Goal: Task Accomplishment & Management: Manage account settings

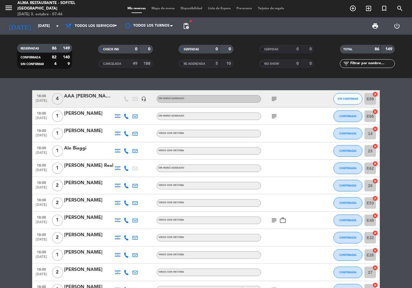
click at [273, 98] on icon "subject" at bounding box center [273, 99] width 7 height 7
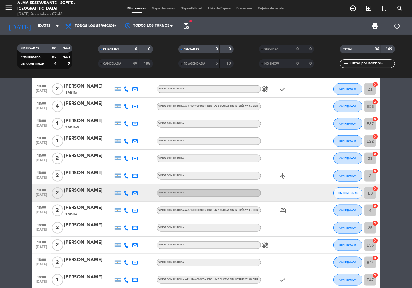
scroll to position [611, 0]
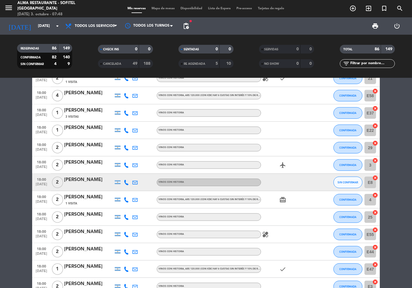
click at [126, 182] on icon at bounding box center [126, 182] width 5 height 5
click at [138, 173] on span at bounding box center [140, 173] width 5 height 5
click at [400, 8] on icon "search" at bounding box center [399, 8] width 7 height 7
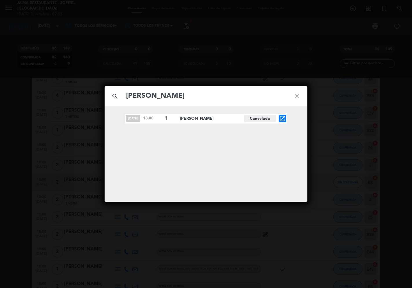
type input "[PERSON_NAME]"
click at [296, 96] on icon "close" at bounding box center [296, 96] width 21 height 21
click at [297, 98] on icon "close" at bounding box center [296, 96] width 21 height 21
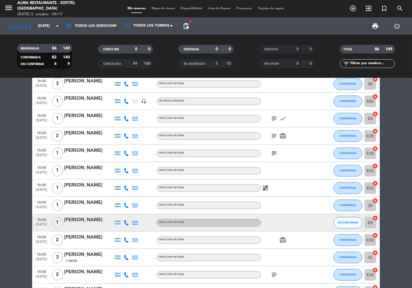
scroll to position [1061, 0]
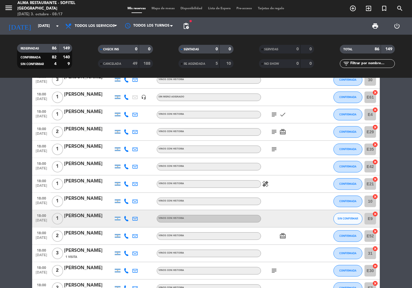
click at [127, 218] on icon at bounding box center [126, 218] width 5 height 5
click at [138, 209] on span at bounding box center [140, 209] width 5 height 5
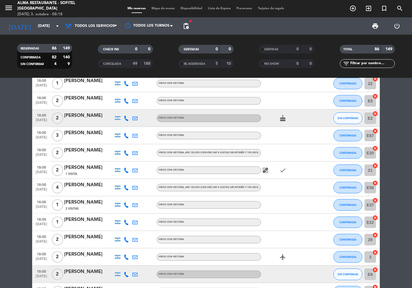
scroll to position [482, 0]
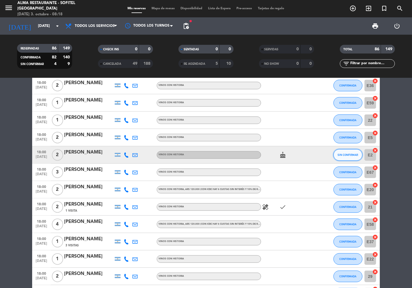
click at [354, 156] on span "SIN CONFIRMAR" at bounding box center [348, 154] width 21 height 3
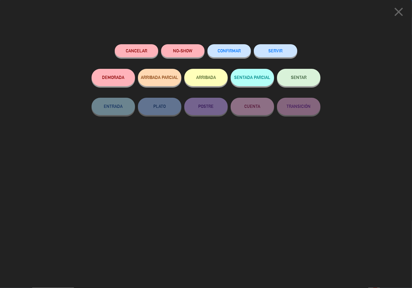
click at [230, 54] on button "CONFIRMAR" at bounding box center [228, 50] width 43 height 13
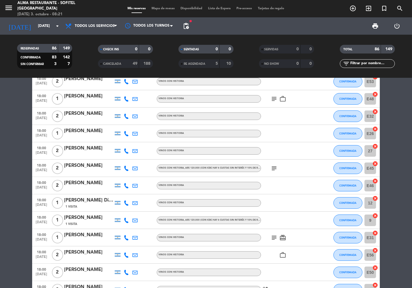
scroll to position [0, 0]
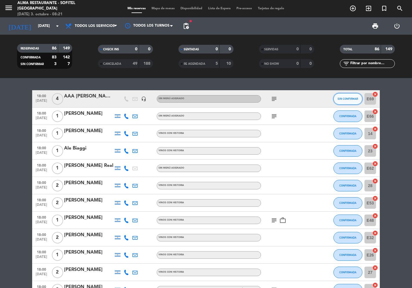
click at [353, 100] on span "SIN CONFIRMAR" at bounding box center [348, 98] width 21 height 3
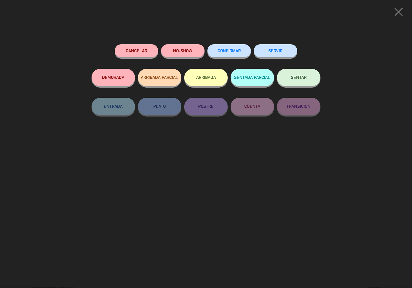
click at [125, 47] on button "Cancelar" at bounding box center [136, 50] width 43 height 13
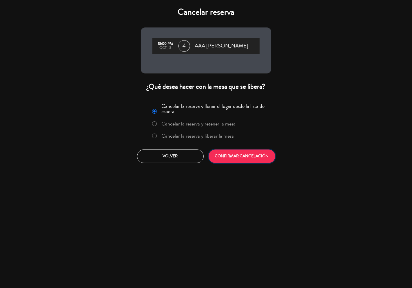
click at [231, 159] on button "CONFIRMAR CANCELACIÓN" at bounding box center [241, 157] width 67 height 14
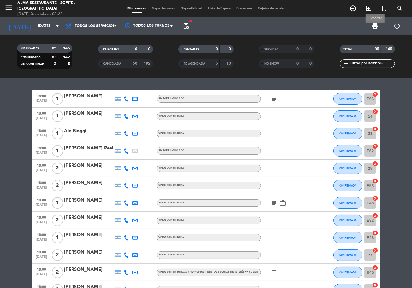
click at [375, 27] on span "print" at bounding box center [374, 26] width 7 height 7
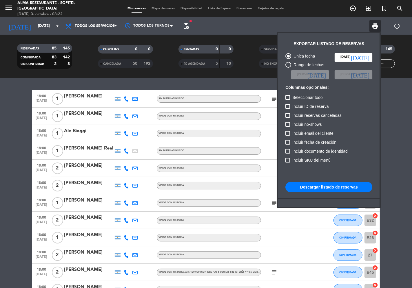
click at [346, 185] on button "Descargar listado de reservas" at bounding box center [328, 187] width 87 height 10
click at [12, 190] on div at bounding box center [206, 144] width 412 height 288
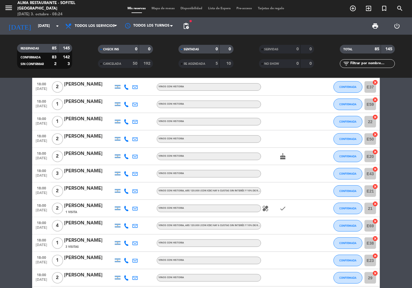
scroll to position [514, 0]
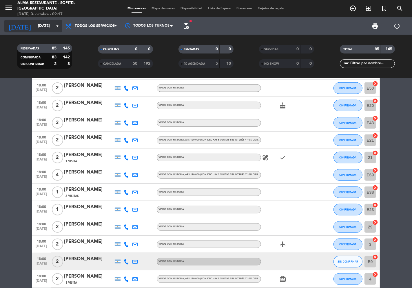
click at [48, 25] on input "[DATE]" at bounding box center [60, 26] width 50 height 10
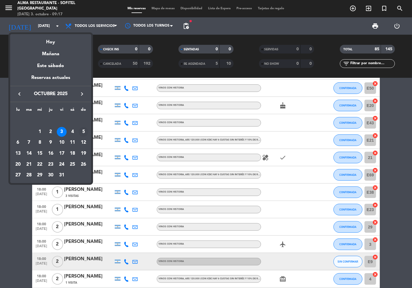
click at [86, 131] on div "5" at bounding box center [83, 132] width 10 height 10
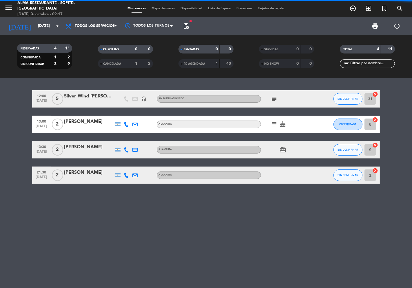
scroll to position [0, 0]
click at [274, 98] on icon "subject" at bounding box center [273, 99] width 7 height 7
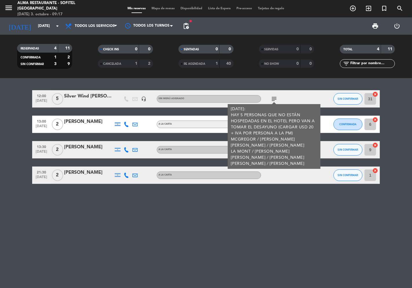
click at [274, 98] on icon "subject" at bounding box center [273, 99] width 7 height 7
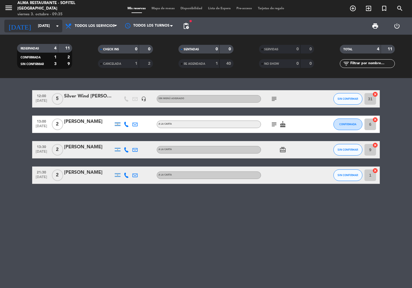
click at [51, 25] on input "[DATE]" at bounding box center [60, 26] width 50 height 10
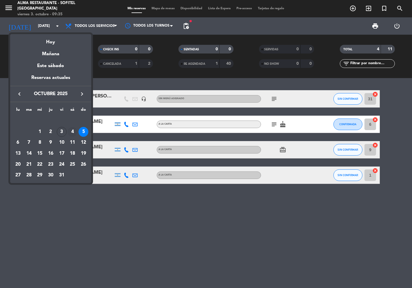
click at [73, 134] on div "4" at bounding box center [72, 132] width 10 height 10
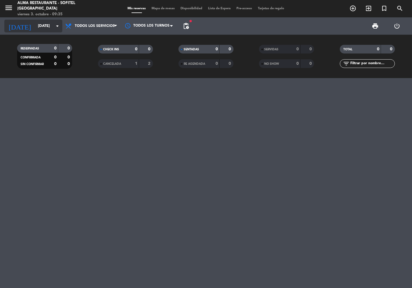
click at [40, 23] on input "[DATE]" at bounding box center [60, 26] width 50 height 10
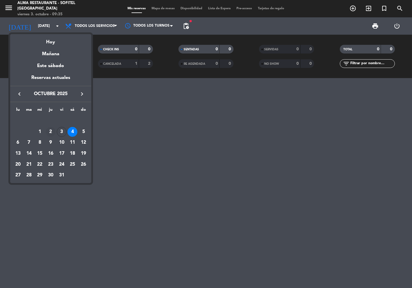
click at [50, 131] on div "2" at bounding box center [51, 132] width 10 height 10
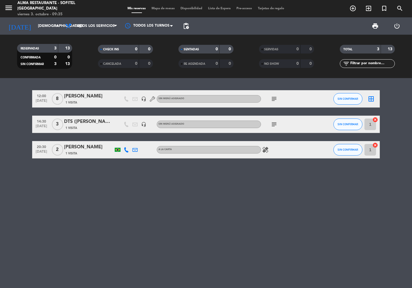
click at [276, 97] on icon "subject" at bounding box center [273, 99] width 7 height 7
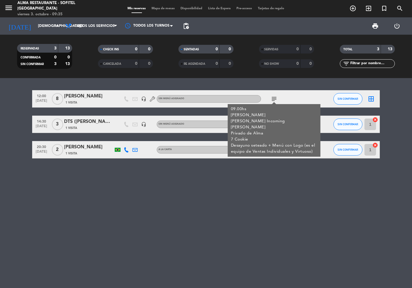
click at [276, 97] on icon "subject" at bounding box center [273, 99] width 7 height 7
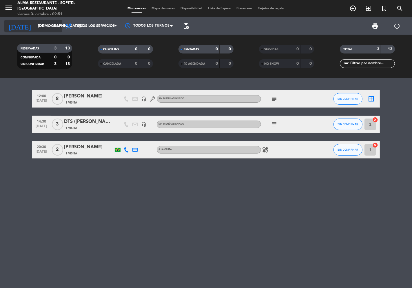
click at [49, 26] on input "[DEMOGRAPHIC_DATA][DATE]" at bounding box center [60, 26] width 50 height 10
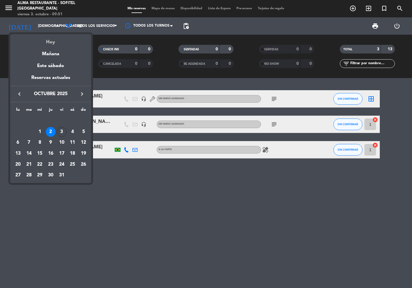
click at [56, 39] on div "Hoy" at bounding box center [50, 40] width 81 height 12
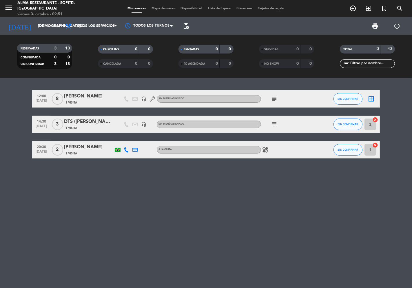
type input "[DATE]"
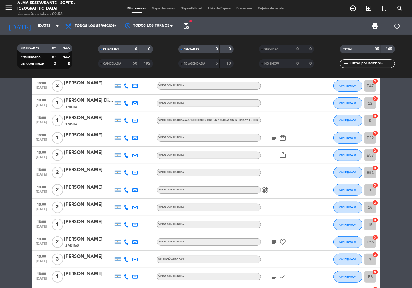
scroll to position [129, 0]
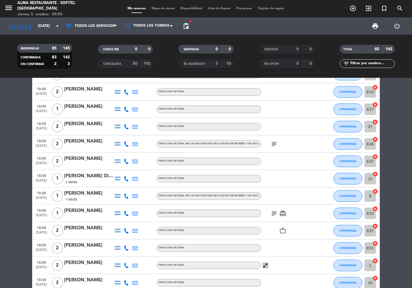
click at [94, 212] on div "[PERSON_NAME]" at bounding box center [88, 211] width 49 height 8
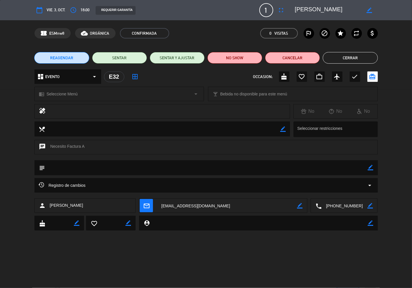
click at [353, 7] on textarea at bounding box center [328, 10] width 66 height 10
drag, startPoint x: 354, startPoint y: 7, endPoint x: 323, endPoint y: 9, distance: 31.9
click at [320, 9] on textarea at bounding box center [328, 10] width 66 height 10
click at [339, 12] on textarea at bounding box center [328, 10] width 66 height 10
drag, startPoint x: 354, startPoint y: 10, endPoint x: 294, endPoint y: 10, distance: 60.2
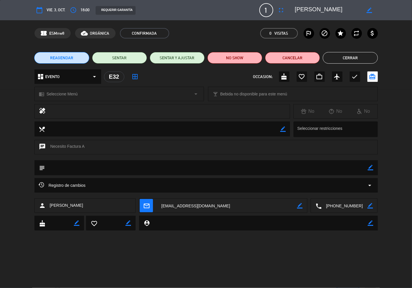
click at [295, 10] on textarea at bounding box center [328, 10] width 66 height 10
click at [354, 61] on button "Cerrar" at bounding box center [350, 58] width 55 height 12
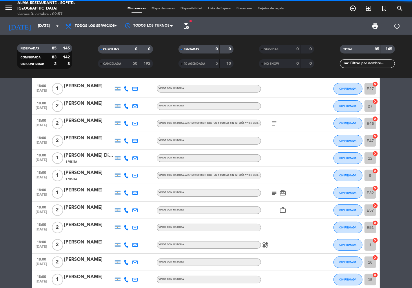
scroll to position [193, 0]
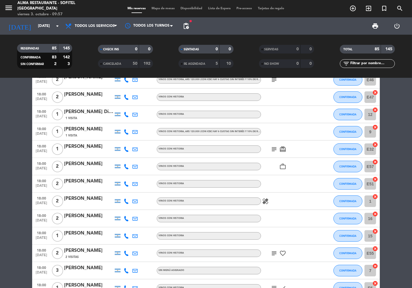
click at [271, 147] on icon "subject" at bounding box center [273, 149] width 7 height 7
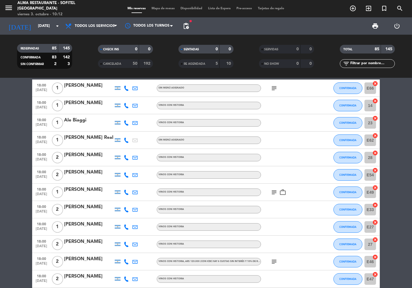
scroll to position [0, 0]
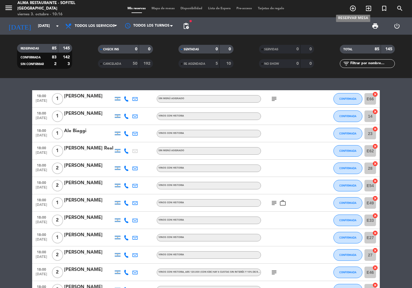
click at [352, 10] on icon "add_circle_outline" at bounding box center [352, 8] width 7 height 7
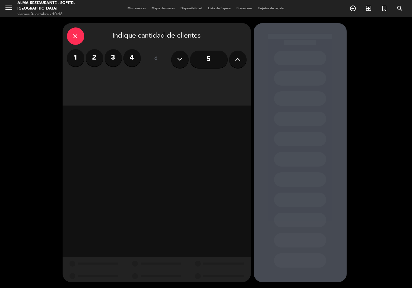
click at [96, 60] on label "2" at bounding box center [94, 57] width 17 height 17
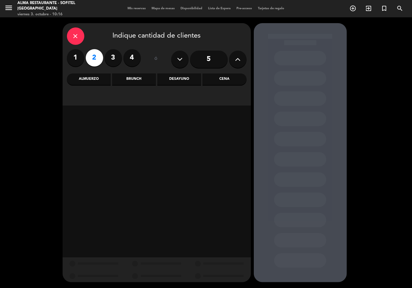
click at [86, 81] on div "Almuerzo" at bounding box center [89, 80] width 44 height 12
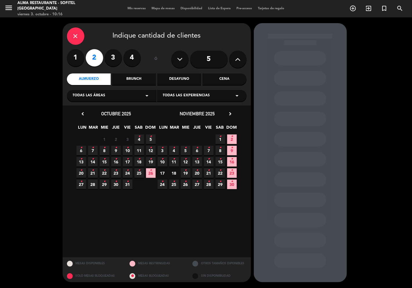
click at [151, 140] on icon "•" at bounding box center [151, 136] width 2 height 9
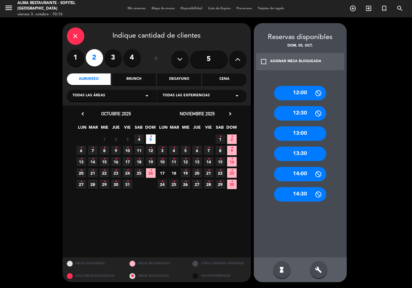
click at [301, 132] on div "13:00" at bounding box center [300, 134] width 52 height 14
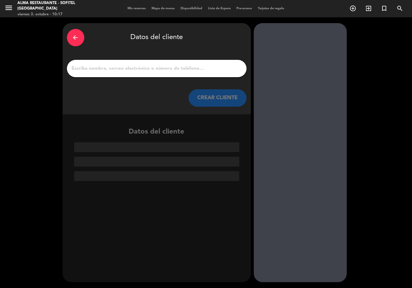
click at [121, 65] on input "1" at bounding box center [156, 69] width 171 height 8
paste input "[PERSON_NAME] + Boy Olmi"
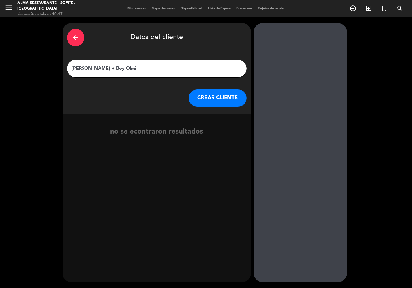
type input "[PERSON_NAME] + Boy Olmi"
click at [219, 96] on button "CREAR CLIENTE" at bounding box center [217, 97] width 58 height 17
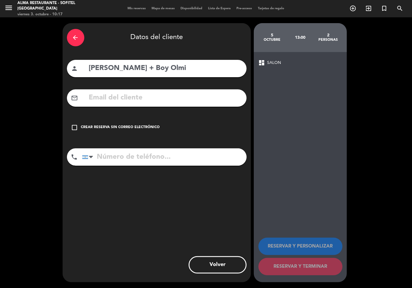
click at [72, 127] on icon "check_box_outline_blank" at bounding box center [74, 127] width 7 height 7
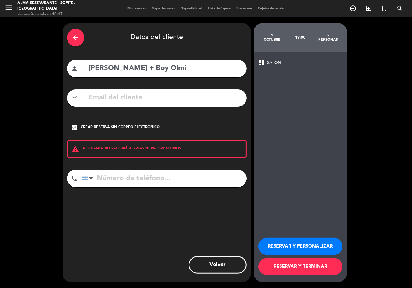
click at [297, 248] on button "RESERVAR Y PERSONALIZAR" at bounding box center [300, 246] width 84 height 17
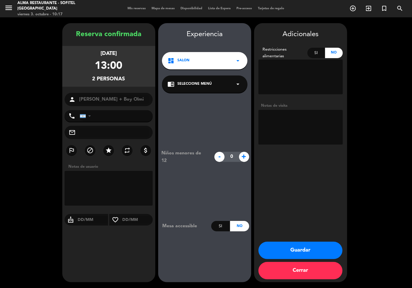
click at [293, 120] on textarea at bounding box center [300, 127] width 84 height 35
click at [305, 127] on textarea at bounding box center [300, 127] width 84 height 35
type textarea "Cargar a MKT"
click at [301, 248] on button "Guardar" at bounding box center [300, 250] width 84 height 17
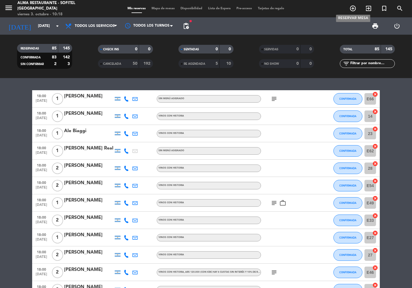
click at [349, 9] on icon "add_circle_outline" at bounding box center [352, 8] width 7 height 7
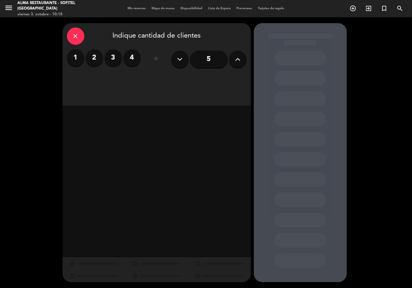
click at [98, 56] on label "2" at bounding box center [94, 57] width 17 height 17
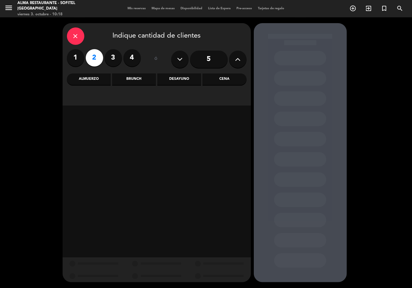
click at [94, 79] on div "Almuerzo" at bounding box center [89, 80] width 44 height 12
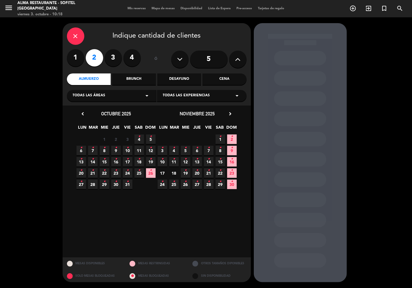
click at [151, 138] on icon "•" at bounding box center [151, 136] width 2 height 9
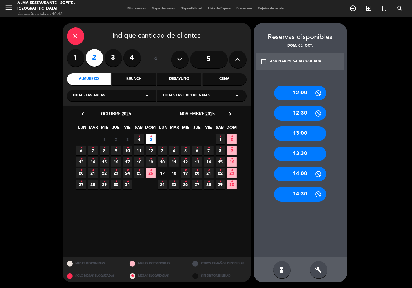
click at [302, 131] on div "13:00" at bounding box center [300, 134] width 52 height 14
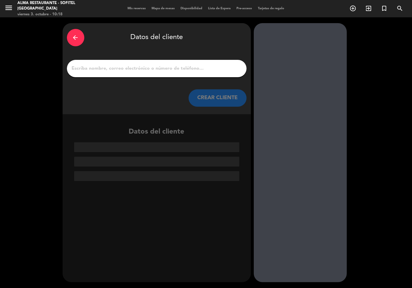
click at [162, 69] on input "1" at bounding box center [156, 69] width 171 height 8
paste input "[PERSON_NAME]"
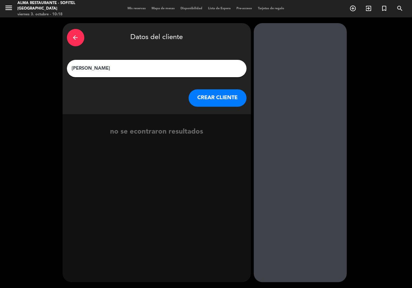
type input "[PERSON_NAME]"
click at [205, 102] on button "CREAR CLIENTE" at bounding box center [217, 97] width 58 height 17
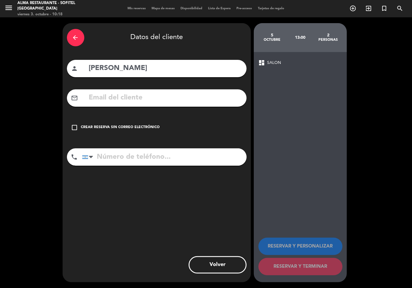
click at [99, 122] on div "check_box_outline_blank Crear reserva sin correo electrónico" at bounding box center [156, 127] width 179 height 17
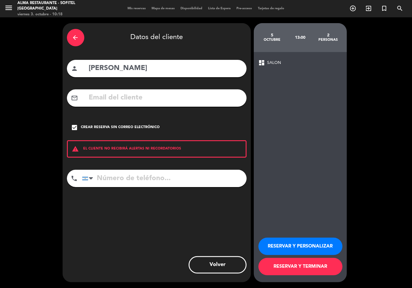
click at [299, 246] on button "RESERVAR Y PERSONALIZAR" at bounding box center [300, 246] width 84 height 17
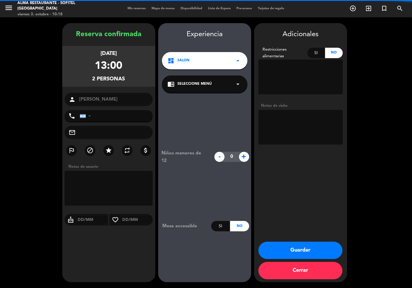
click at [295, 127] on textarea at bounding box center [300, 127] width 84 height 35
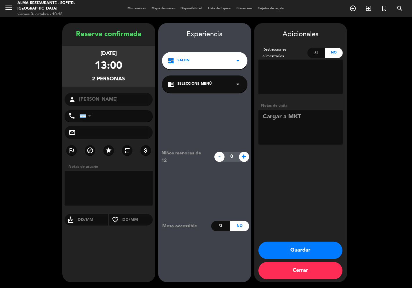
type textarea "Cargar a MKT"
click at [310, 248] on button "Guardar" at bounding box center [300, 250] width 84 height 17
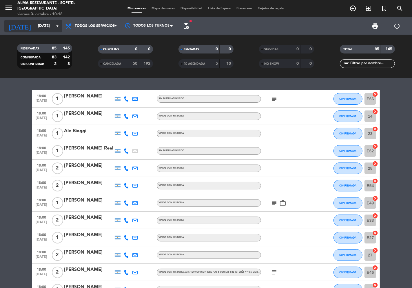
click at [57, 25] on icon "arrow_drop_down" at bounding box center [57, 26] width 7 height 7
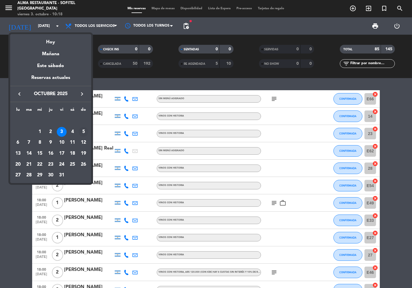
click at [82, 131] on div "5" at bounding box center [83, 132] width 10 height 10
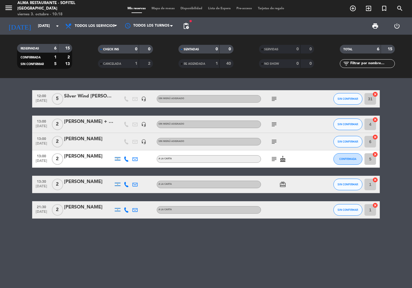
click at [272, 141] on icon "subject" at bounding box center [273, 141] width 7 height 7
click at [275, 123] on icon "subject" at bounding box center [273, 124] width 7 height 7
click at [52, 27] on input "[DATE]" at bounding box center [60, 26] width 50 height 10
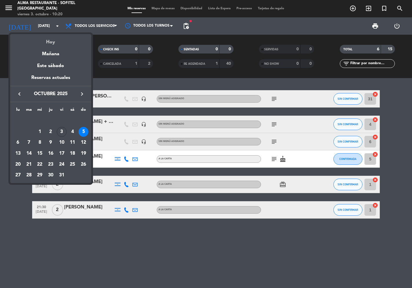
click at [57, 39] on div "Hoy" at bounding box center [50, 40] width 81 height 12
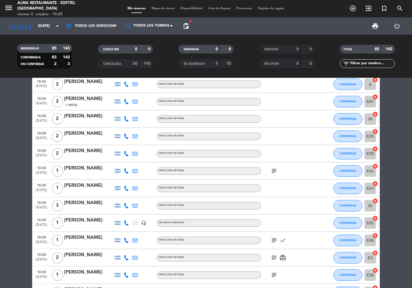
scroll to position [997, 0]
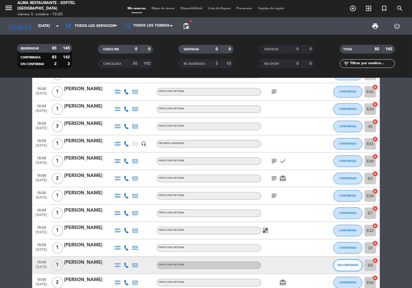
click at [342, 264] on span "SIN CONFIRMAR" at bounding box center [348, 265] width 21 height 3
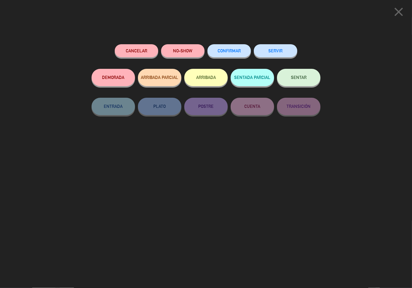
click at [229, 45] on button "CONFIRMAR" at bounding box center [228, 50] width 43 height 13
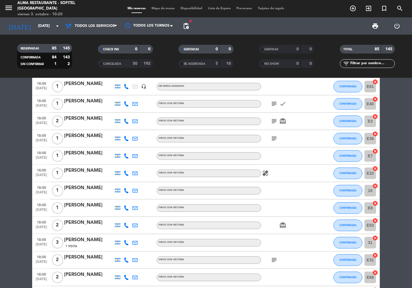
scroll to position [1061, 0]
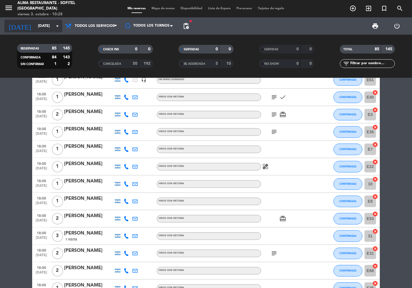
click at [50, 28] on input "[DATE]" at bounding box center [60, 26] width 50 height 10
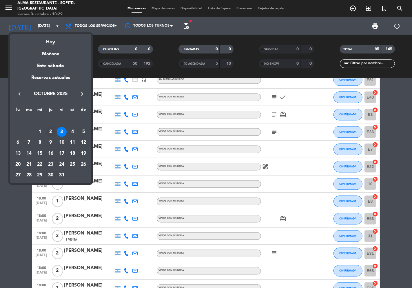
click at [50, 130] on div "2" at bounding box center [51, 132] width 10 height 10
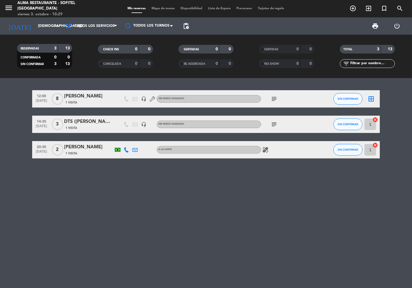
scroll to position [0, 0]
click at [274, 97] on icon "subject" at bounding box center [273, 99] width 7 height 7
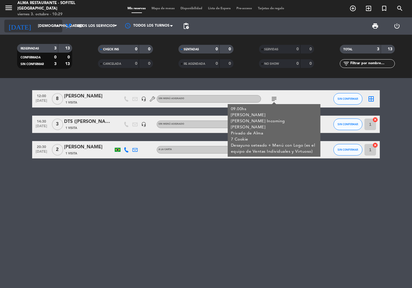
click at [40, 28] on input "[DEMOGRAPHIC_DATA][DATE]" at bounding box center [60, 26] width 50 height 10
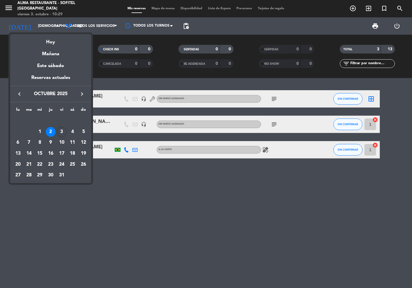
click at [43, 27] on div at bounding box center [206, 144] width 412 height 288
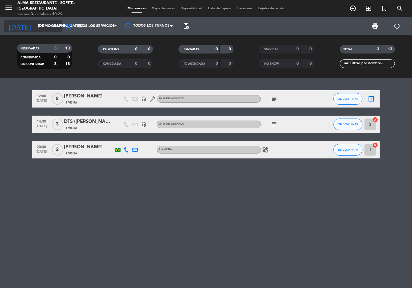
click at [42, 27] on input "[DEMOGRAPHIC_DATA][DATE]" at bounding box center [60, 26] width 50 height 10
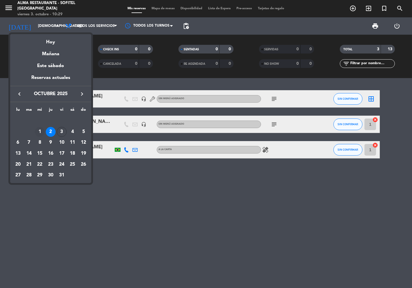
click at [39, 131] on div "1" at bounding box center [40, 132] width 10 height 10
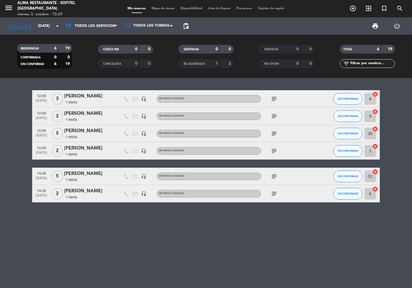
click at [274, 98] on icon "subject" at bounding box center [273, 99] width 7 height 7
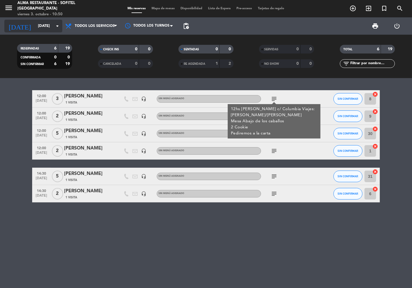
click at [47, 26] on input "[DATE]" at bounding box center [60, 26] width 50 height 10
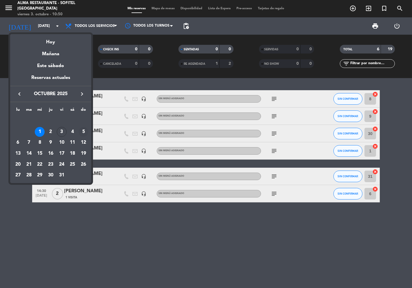
click at [83, 131] on div "5" at bounding box center [83, 132] width 10 height 10
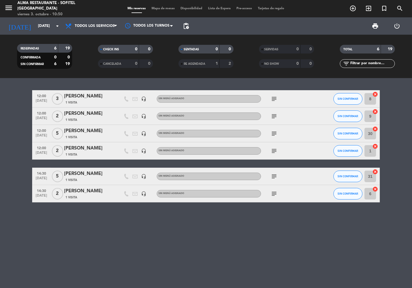
type input "[DATE]"
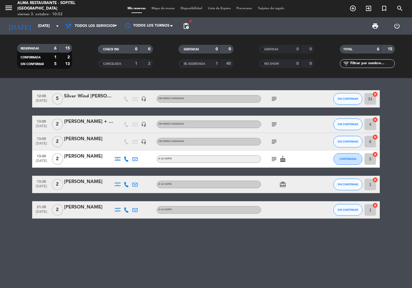
click at [126, 157] on icon at bounding box center [126, 159] width 5 height 5
click at [138, 148] on span at bounding box center [140, 149] width 5 height 5
click at [126, 186] on icon at bounding box center [126, 184] width 5 height 5
click at [138, 175] on span at bounding box center [140, 175] width 5 height 5
click at [126, 210] on icon at bounding box center [126, 210] width 5 height 5
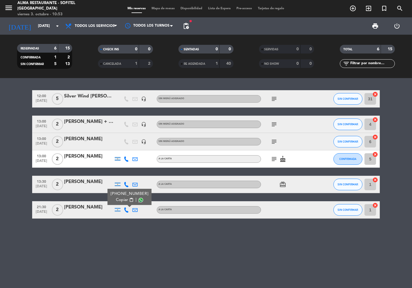
click at [138, 200] on span at bounding box center [140, 200] width 5 height 5
click at [114, 235] on div "12:00 [DATE] 5 Silver Wind [PERSON_NAME] Incoming headset_mic Sin menú asignado…" at bounding box center [206, 183] width 412 height 210
click at [352, 8] on icon "add_circle_outline" at bounding box center [352, 8] width 7 height 7
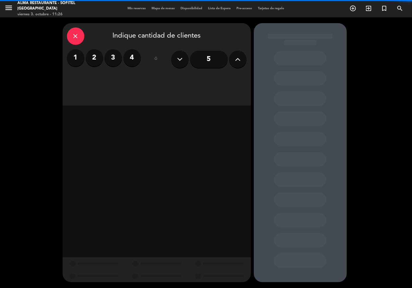
click at [92, 58] on label "2" at bounding box center [94, 57] width 17 height 17
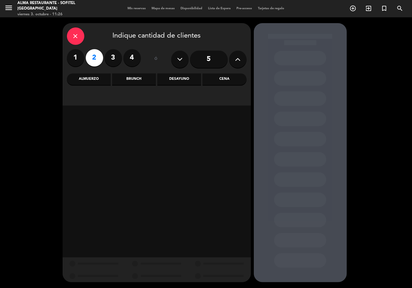
click at [143, 79] on div "Brunch" at bounding box center [134, 80] width 44 height 12
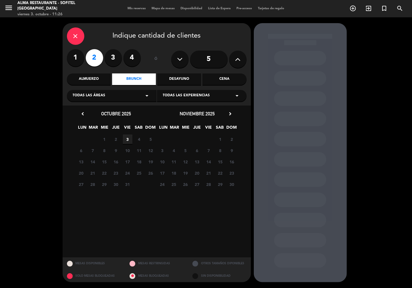
click at [128, 142] on span "3" at bounding box center [128, 140] width 10 height 10
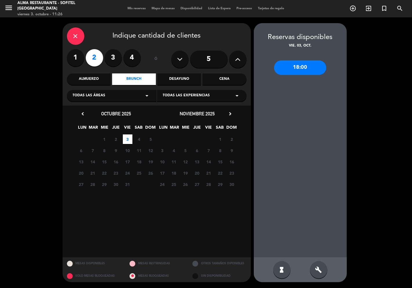
click at [301, 67] on div "18:00" at bounding box center [300, 68] width 52 height 14
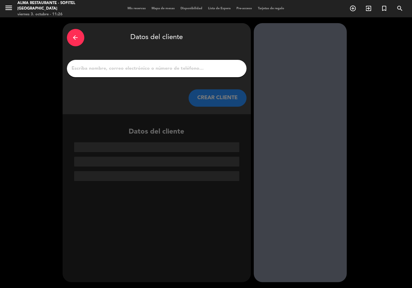
click at [157, 71] on input "1" at bounding box center [156, 69] width 171 height 8
paste input "[PERSON_NAME]"
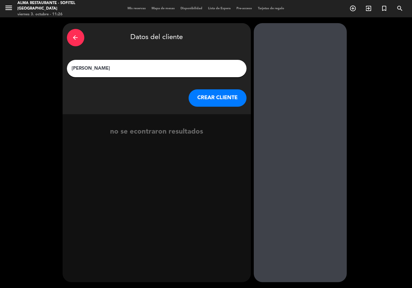
type input "[PERSON_NAME]"
click at [217, 96] on button "CREAR CLIENTE" at bounding box center [217, 97] width 58 height 17
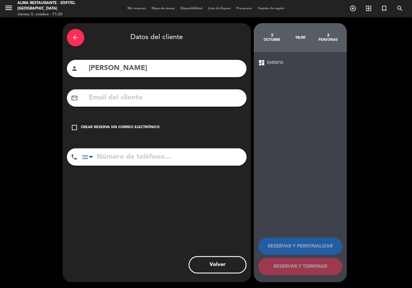
click at [93, 125] on div "Crear reserva sin correo electrónico" at bounding box center [120, 128] width 79 height 6
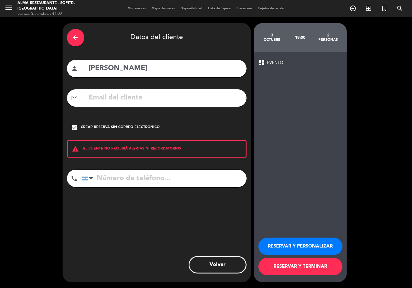
click at [307, 245] on button "RESERVAR Y PERSONALIZAR" at bounding box center [300, 246] width 84 height 17
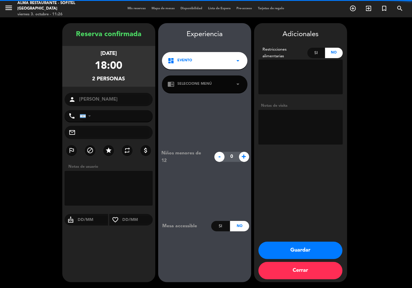
click at [287, 131] on textarea at bounding box center [300, 127] width 84 height 35
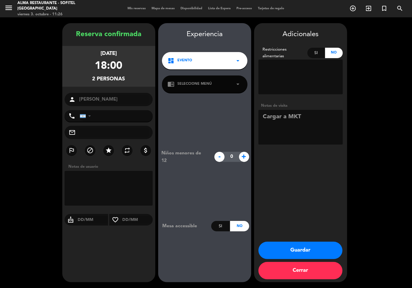
type textarea "Cargar a MKT"
click at [295, 248] on button "Guardar" at bounding box center [300, 250] width 84 height 17
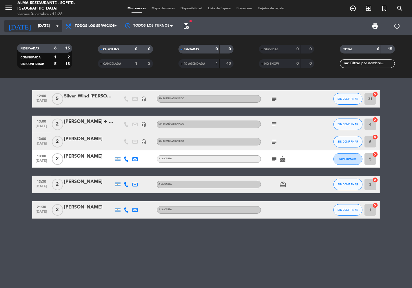
click at [47, 29] on input "[DATE]" at bounding box center [60, 26] width 50 height 10
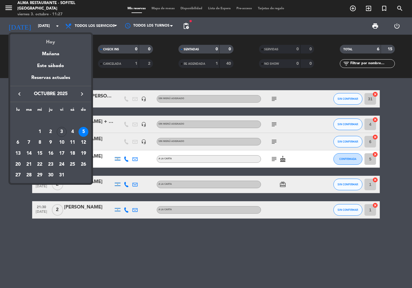
click at [47, 40] on div "Hoy" at bounding box center [50, 40] width 81 height 12
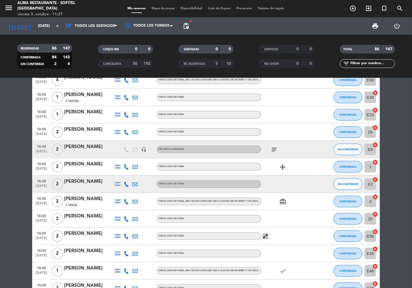
scroll to position [611, 0]
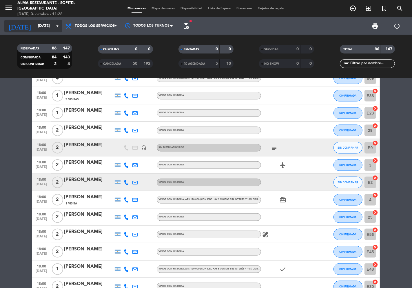
click at [39, 25] on input "[DATE]" at bounding box center [60, 26] width 50 height 10
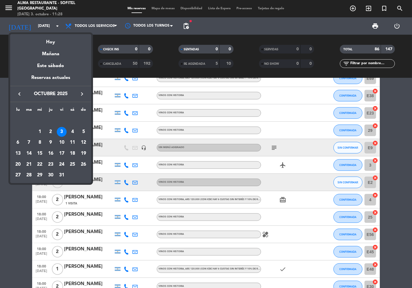
click at [82, 94] on icon "keyboard_arrow_right" at bounding box center [81, 94] width 7 height 7
click at [21, 94] on icon "keyboard_arrow_left" at bounding box center [19, 94] width 7 height 7
click at [83, 131] on div "5" at bounding box center [83, 132] width 10 height 10
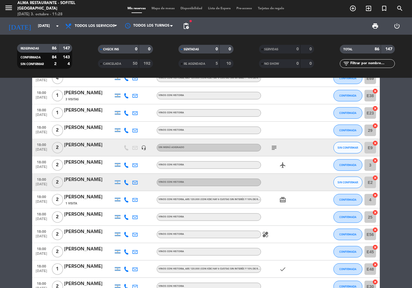
type input "[DATE]"
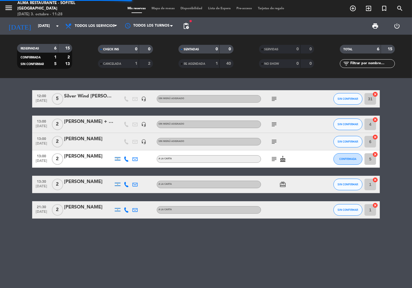
scroll to position [0, 0]
click at [276, 160] on icon "subject" at bounding box center [273, 159] width 7 height 7
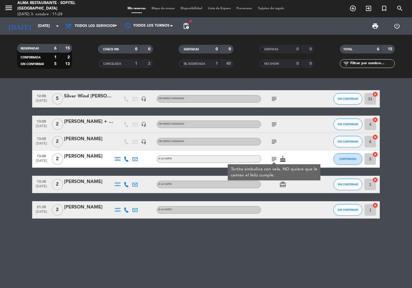
click at [276, 160] on icon "subject" at bounding box center [273, 159] width 7 height 7
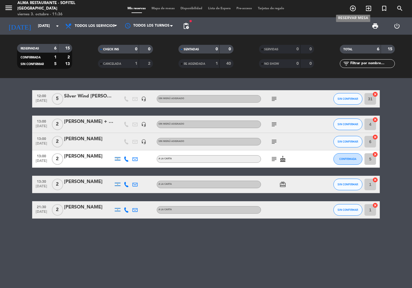
click at [354, 9] on icon "add_circle_outline" at bounding box center [352, 8] width 7 height 7
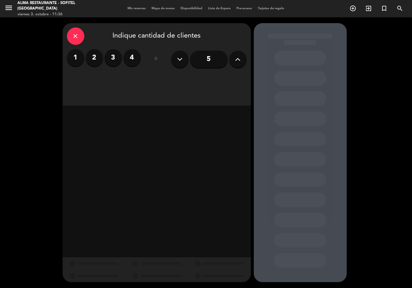
click at [92, 57] on label "2" at bounding box center [94, 57] width 17 height 17
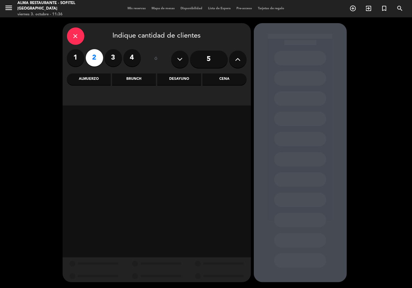
click at [148, 78] on div "Brunch" at bounding box center [134, 80] width 44 height 12
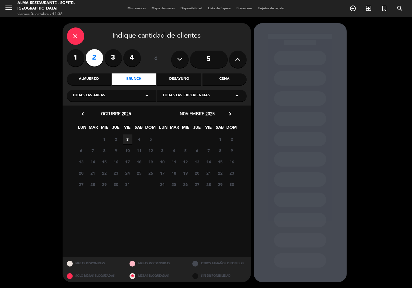
click at [126, 139] on span "3" at bounding box center [128, 140] width 10 height 10
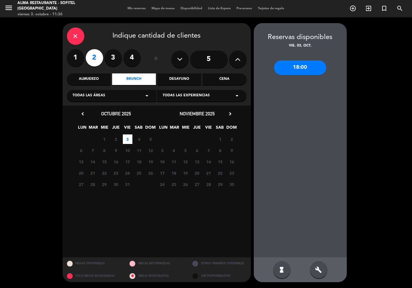
click at [296, 70] on div "18:00" at bounding box center [300, 68] width 52 height 14
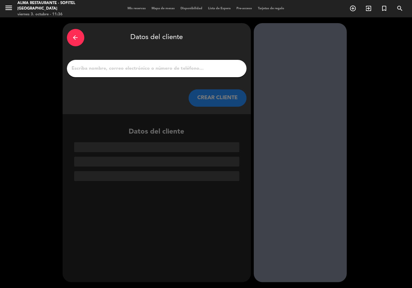
click at [161, 68] on input "1" at bounding box center [156, 69] width 171 height 8
paste input "[PERSON_NAME]"
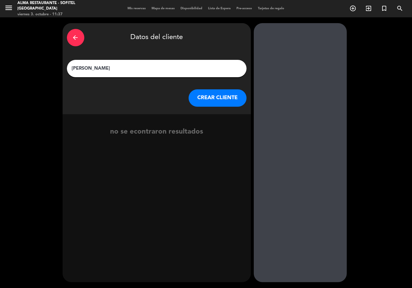
type input "[PERSON_NAME]"
click at [217, 92] on button "CREAR CLIENTE" at bounding box center [217, 97] width 58 height 17
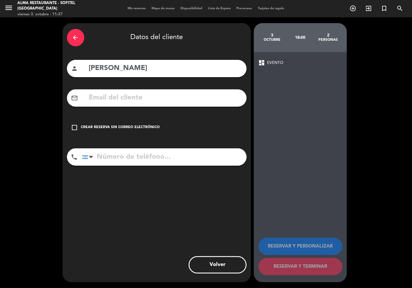
click at [74, 128] on icon "check_box_outline_blank" at bounding box center [74, 127] width 7 height 7
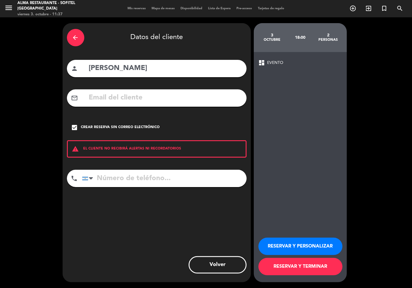
click at [291, 248] on button "RESERVAR Y PERSONALIZAR" at bounding box center [300, 246] width 84 height 17
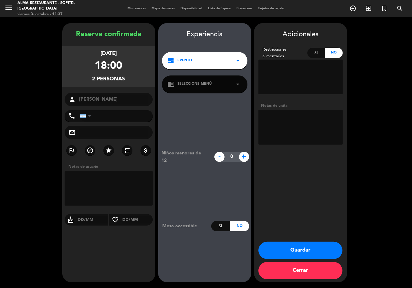
click at [277, 131] on textarea at bounding box center [300, 127] width 84 height 35
click at [280, 125] on textarea at bounding box center [300, 127] width 84 height 35
type textarea "Cargar a MKT"
click at [299, 254] on button "Guardar" at bounding box center [300, 250] width 84 height 17
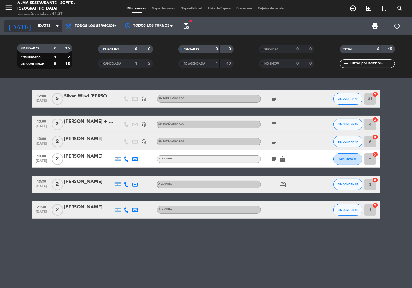
click at [50, 29] on input "[DATE]" at bounding box center [60, 26] width 50 height 10
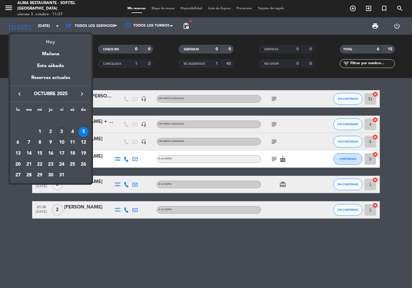
click at [53, 43] on div "Hoy" at bounding box center [50, 40] width 81 height 12
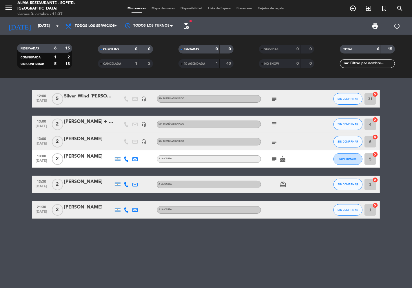
type input "[DATE]"
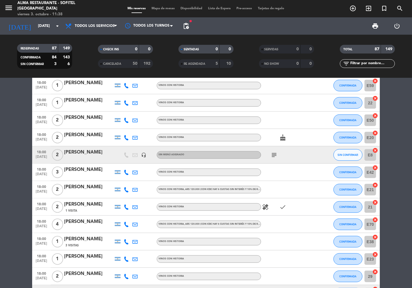
scroll to position [514, 0]
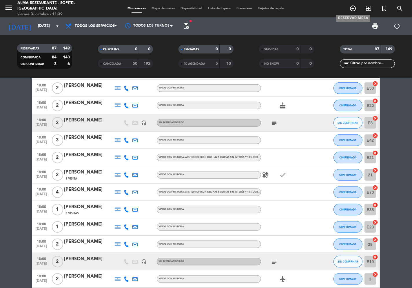
click at [355, 6] on icon "add_circle_outline" at bounding box center [352, 8] width 7 height 7
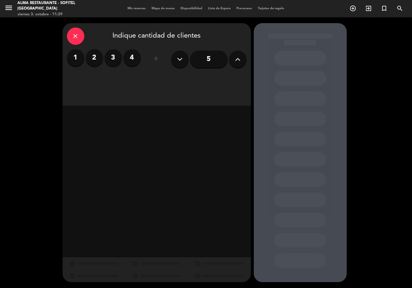
click at [98, 56] on label "2" at bounding box center [94, 57] width 17 height 17
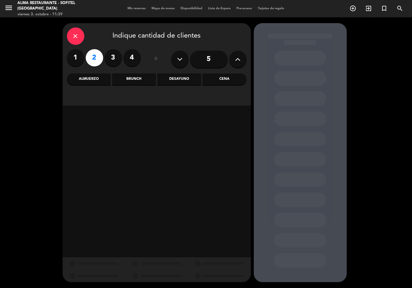
click at [125, 80] on div "Brunch" at bounding box center [134, 80] width 44 height 12
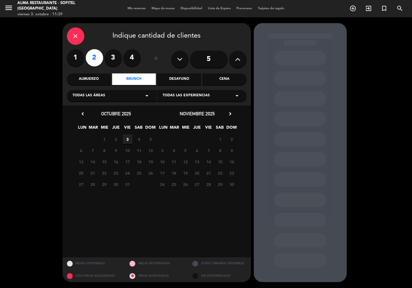
click at [128, 140] on span "3" at bounding box center [128, 140] width 10 height 10
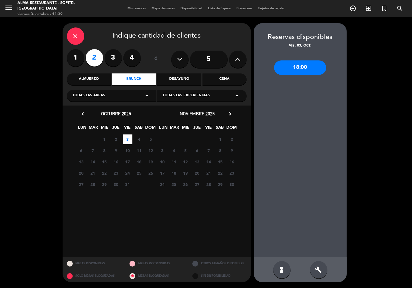
click at [297, 69] on div "18:00" at bounding box center [300, 68] width 52 height 14
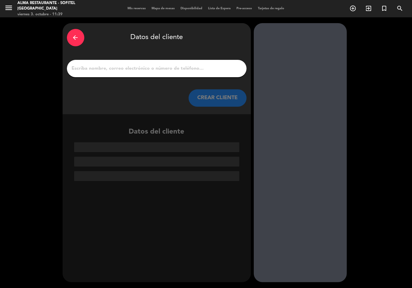
click at [193, 67] on input "1" at bounding box center [156, 69] width 171 height 8
paste input "[PERSON_NAME]"
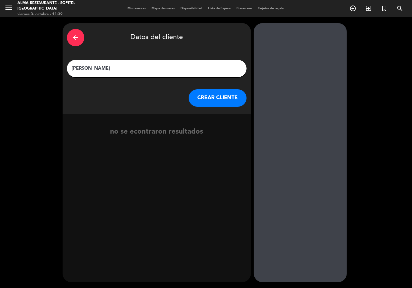
type input "[PERSON_NAME]"
click at [209, 96] on button "CREAR CLIENTE" at bounding box center [217, 97] width 58 height 17
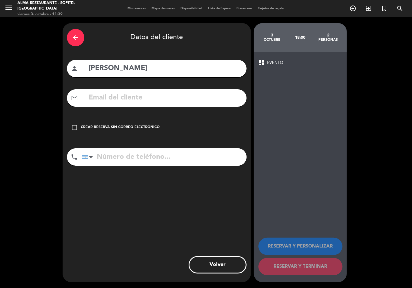
click at [87, 126] on div "Crear reserva sin correo electrónico" at bounding box center [120, 128] width 79 height 6
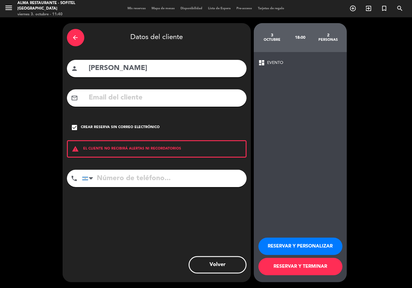
click at [296, 245] on button "RESERVAR Y PERSONALIZAR" at bounding box center [300, 246] width 84 height 17
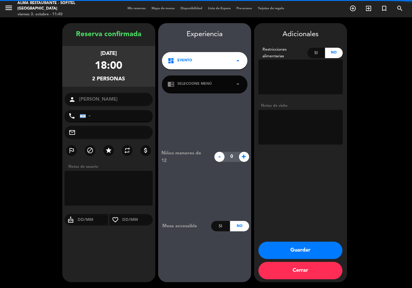
click at [285, 134] on textarea at bounding box center [300, 127] width 84 height 35
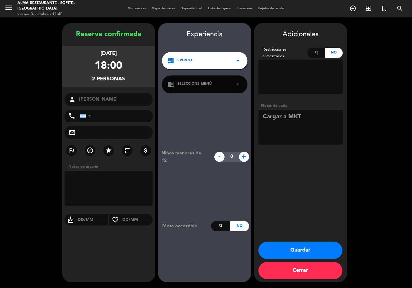
type textarea "Cargar a MKT"
click at [301, 247] on button "Guardar" at bounding box center [300, 250] width 84 height 17
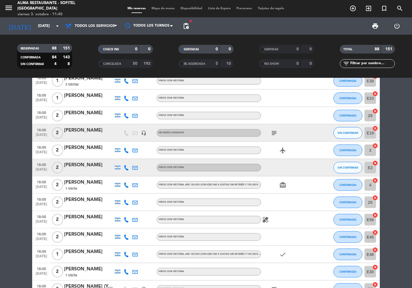
scroll to position [740, 0]
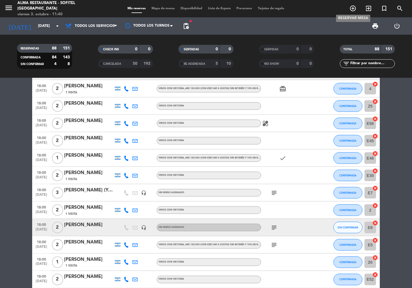
click at [349, 10] on icon "add_circle_outline" at bounding box center [352, 8] width 7 height 7
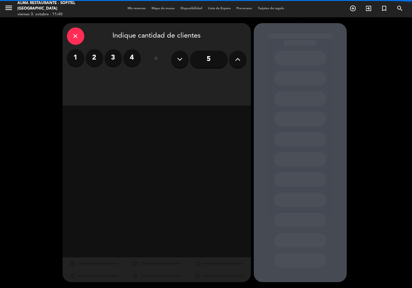
click at [96, 59] on label "2" at bounding box center [94, 57] width 17 height 17
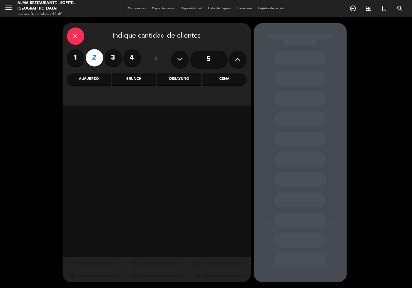
click at [134, 79] on div "Brunch" at bounding box center [134, 80] width 44 height 12
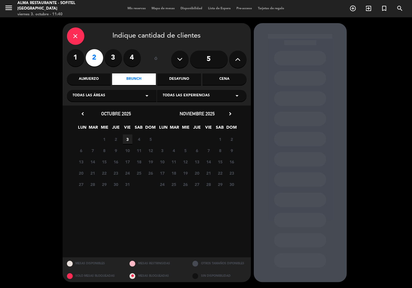
click at [125, 140] on span "3" at bounding box center [128, 140] width 10 height 10
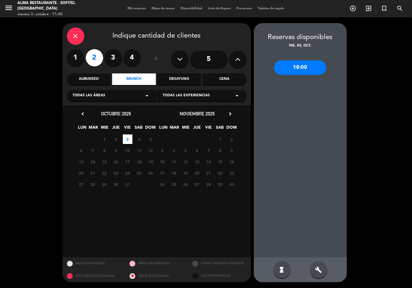
click at [285, 73] on div "18:00" at bounding box center [300, 68] width 52 height 14
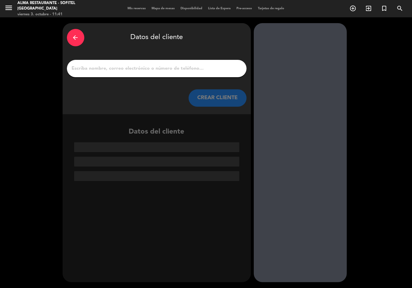
click at [164, 63] on div at bounding box center [156, 68] width 179 height 17
click at [135, 69] on input "1" at bounding box center [156, 69] width 171 height 8
paste input "[PERSON_NAME]"
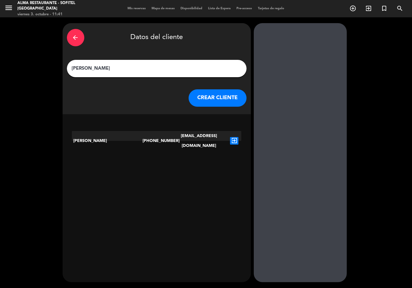
type input "[PERSON_NAME]"
click at [221, 97] on button "CREAR CLIENTE" at bounding box center [217, 97] width 58 height 17
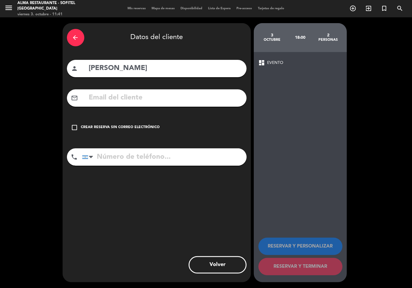
click at [86, 125] on div "Crear reserva sin correo electrónico" at bounding box center [120, 128] width 79 height 6
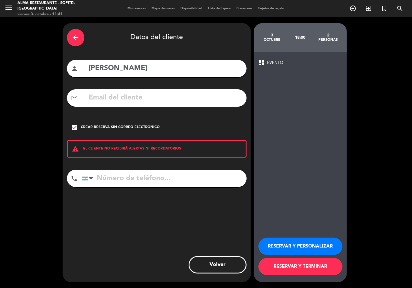
click at [309, 245] on button "RESERVAR Y PERSONALIZAR" at bounding box center [300, 246] width 84 height 17
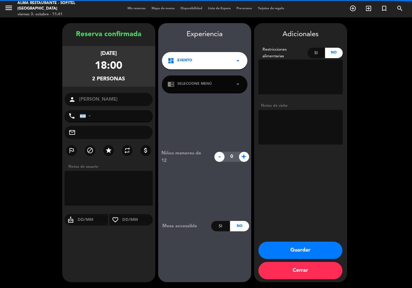
click at [274, 134] on textarea at bounding box center [300, 127] width 84 height 35
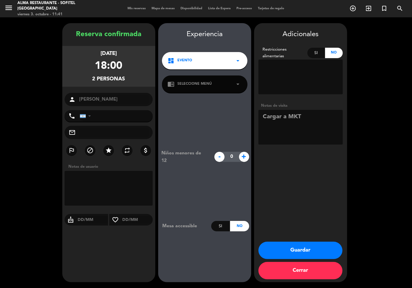
type textarea "Cargar a MKT"
click at [311, 250] on button "Guardar" at bounding box center [300, 250] width 84 height 17
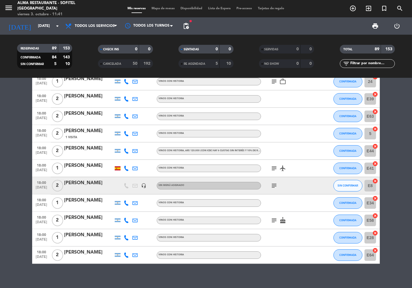
scroll to position [1377, 0]
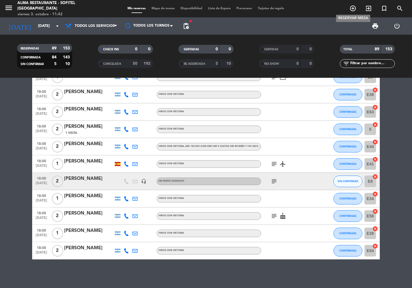
click at [352, 7] on icon "add_circle_outline" at bounding box center [352, 8] width 7 height 7
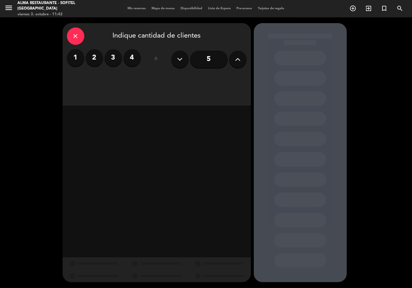
click at [93, 56] on label "2" at bounding box center [94, 57] width 17 height 17
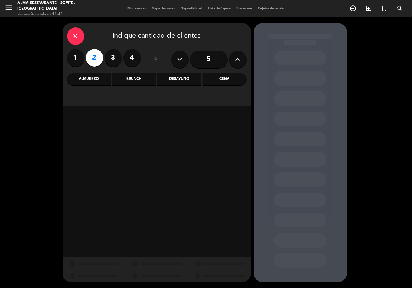
click at [93, 80] on div "Almuerzo" at bounding box center [89, 80] width 44 height 12
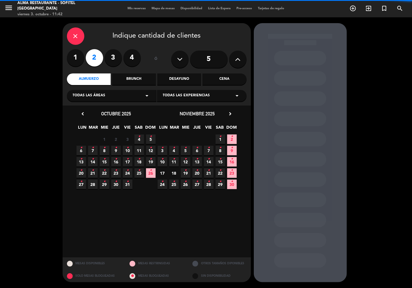
click at [138, 78] on div "Brunch" at bounding box center [134, 80] width 44 height 12
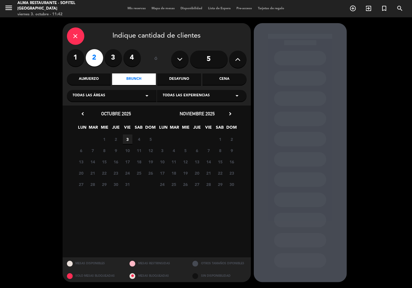
click at [129, 139] on span "3" at bounding box center [128, 140] width 10 height 10
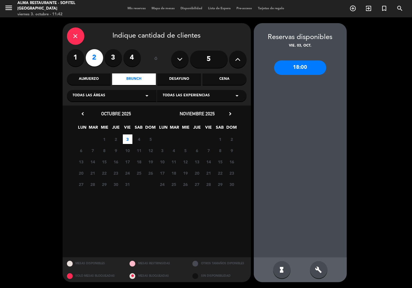
click at [305, 67] on div "18:00" at bounding box center [300, 68] width 52 height 14
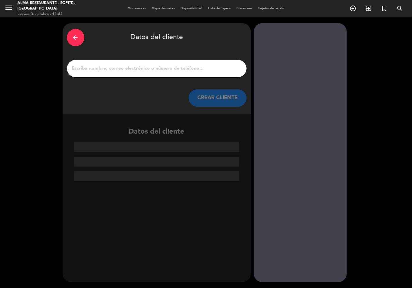
click at [140, 62] on div at bounding box center [156, 68] width 179 height 17
click at [141, 69] on input "1" at bounding box center [156, 69] width 171 height 8
paste input "[PERSON_NAME]"
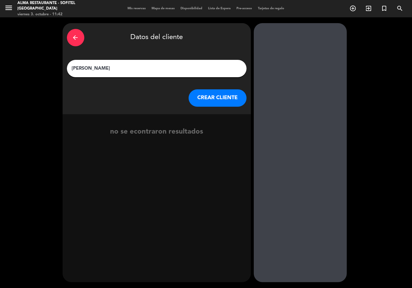
type input "[PERSON_NAME]"
click at [210, 99] on button "CREAR CLIENTE" at bounding box center [217, 97] width 58 height 17
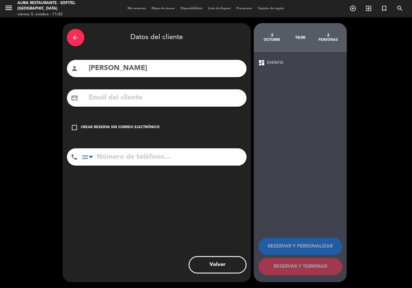
click at [101, 127] on div "Crear reserva sin correo electrónico" at bounding box center [120, 128] width 79 height 6
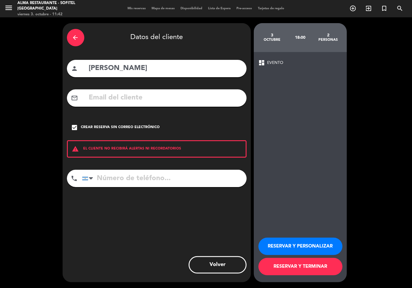
click at [309, 241] on button "RESERVAR Y PERSONALIZAR" at bounding box center [300, 246] width 84 height 17
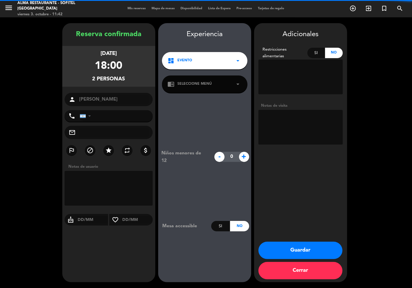
click at [285, 118] on textarea at bounding box center [300, 127] width 84 height 35
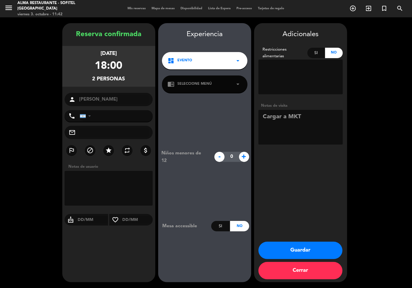
type textarea "Cargar a MKT"
click at [301, 248] on button "Guardar" at bounding box center [300, 250] width 84 height 17
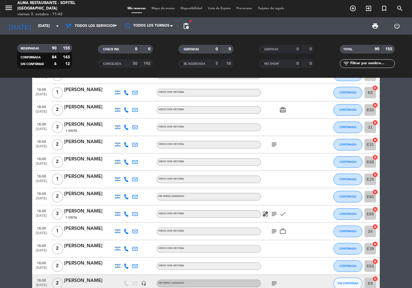
scroll to position [1351, 0]
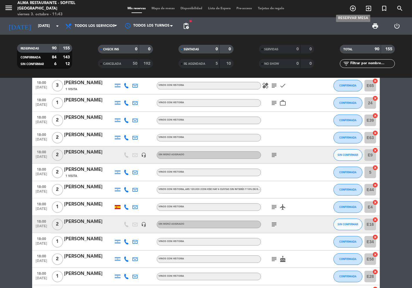
click at [351, 8] on icon "add_circle_outline" at bounding box center [352, 8] width 7 height 7
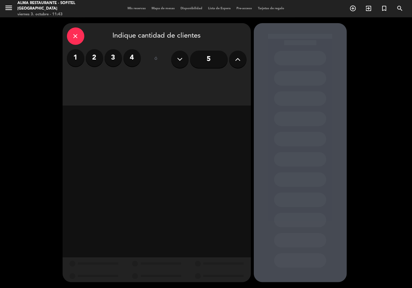
click at [95, 58] on label "2" at bounding box center [94, 57] width 17 height 17
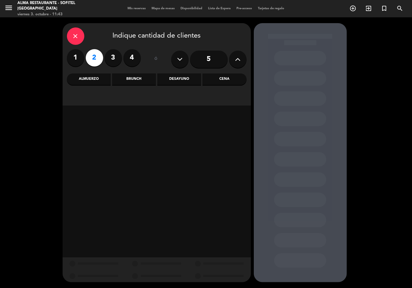
click at [118, 79] on div "Brunch" at bounding box center [134, 80] width 44 height 12
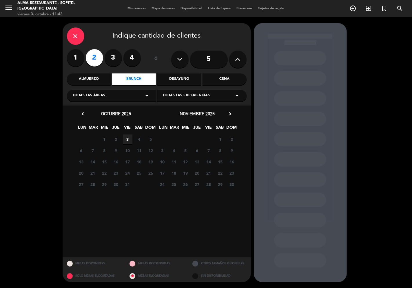
click at [126, 140] on span "3" at bounding box center [128, 140] width 10 height 10
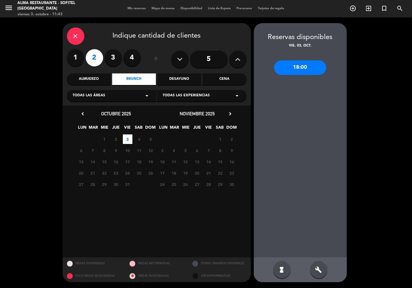
click at [287, 73] on div "18:00" at bounding box center [300, 68] width 52 height 14
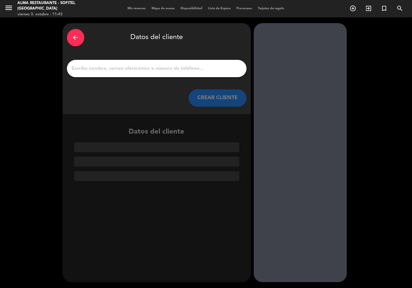
click at [175, 65] on input "1" at bounding box center [156, 69] width 171 height 8
paste input "[PERSON_NAME]"
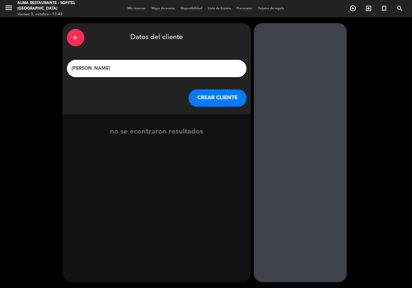
type input "[PERSON_NAME]"
click at [199, 99] on button "CREAR CLIENTE" at bounding box center [217, 97] width 58 height 17
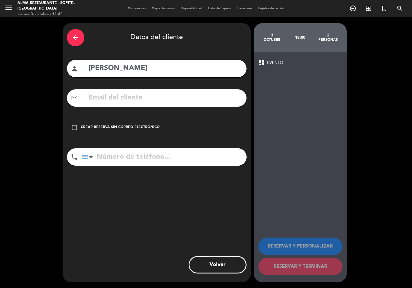
click at [83, 124] on div "check_box_outline_blank Crear reserva sin correo electrónico" at bounding box center [156, 127] width 179 height 17
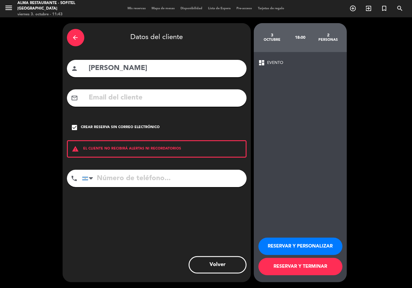
click at [304, 247] on button "RESERVAR Y PERSONALIZAR" at bounding box center [300, 246] width 84 height 17
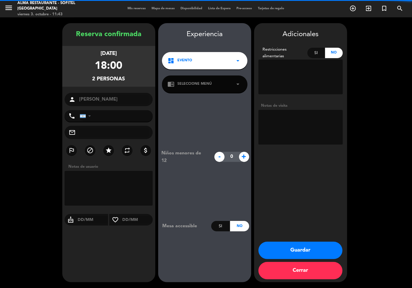
click at [279, 133] on textarea at bounding box center [300, 127] width 84 height 35
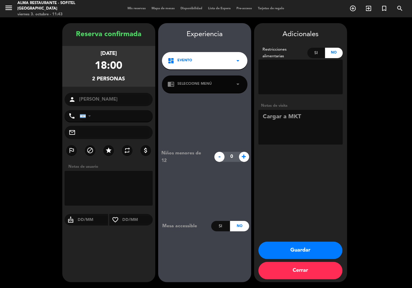
type textarea "Cargar a MKT"
click at [310, 255] on button "Guardar" at bounding box center [300, 250] width 84 height 17
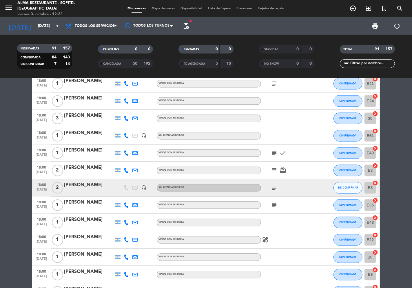
scroll to position [897, 0]
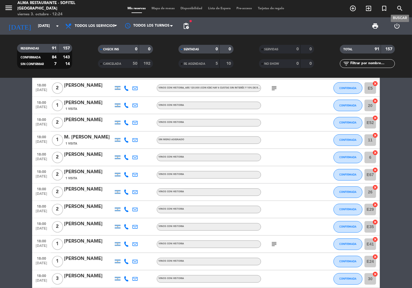
click at [399, 8] on icon "search" at bounding box center [399, 8] width 7 height 7
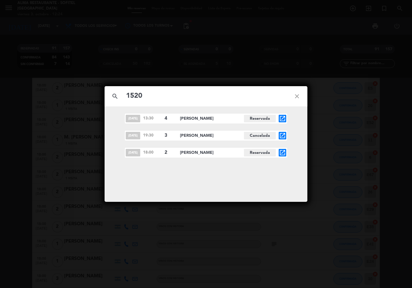
type input "1520"
click at [296, 96] on icon "close" at bounding box center [296, 96] width 21 height 21
click at [296, 94] on icon "close" at bounding box center [296, 96] width 21 height 21
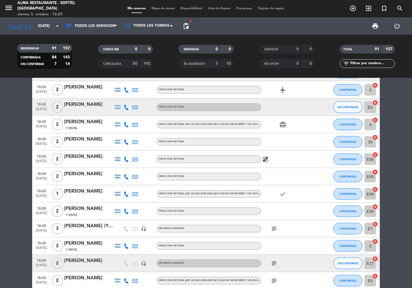
scroll to position [639, 0]
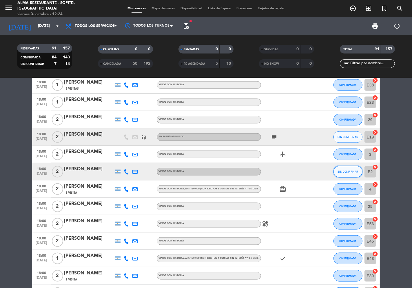
click at [360, 173] on button "SIN CONFIRMAR" at bounding box center [347, 172] width 29 height 12
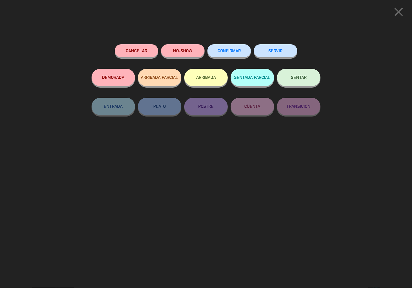
click at [138, 51] on button "Cancelar" at bounding box center [136, 50] width 43 height 13
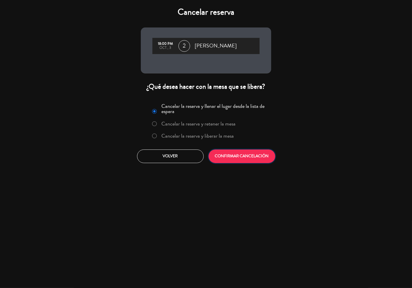
click at [226, 157] on button "CONFIRMAR CANCELACIÓN" at bounding box center [241, 157] width 67 height 14
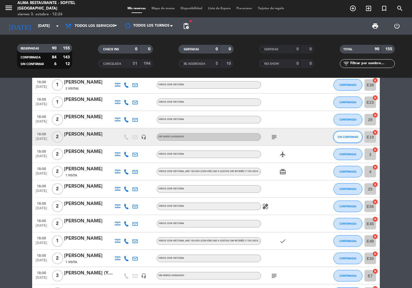
click at [349, 138] on span "SIN CONFIRMAR" at bounding box center [348, 136] width 21 height 3
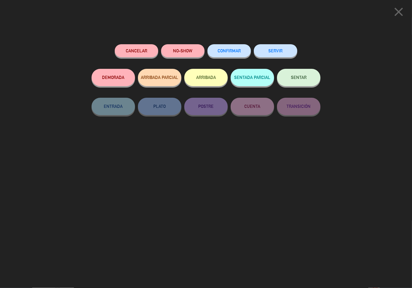
click at [226, 48] on button "CONFIRMAR" at bounding box center [228, 50] width 43 height 13
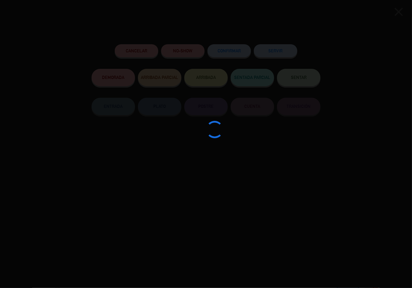
type input "E2"
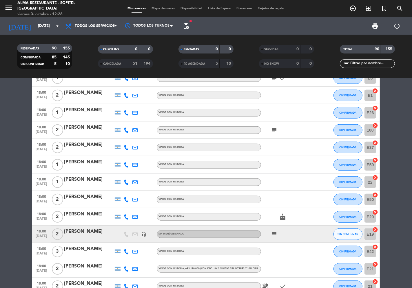
scroll to position [414, 0]
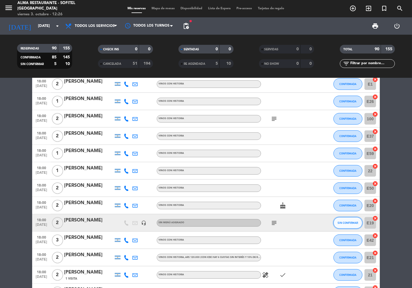
click at [342, 221] on span "SIN CONFIRMAR" at bounding box center [348, 222] width 21 height 3
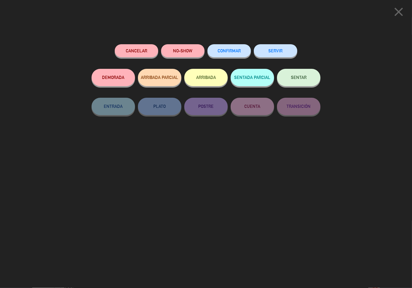
click at [230, 51] on span "CONFIRMAR" at bounding box center [228, 50] width 23 height 5
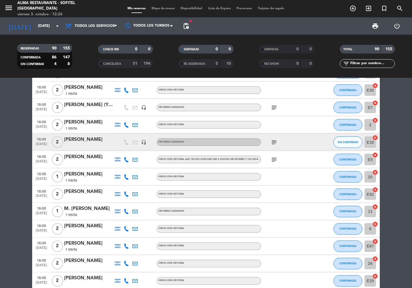
scroll to position [804, 0]
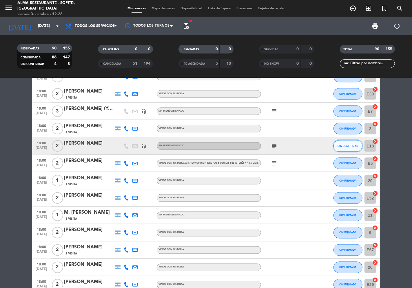
click at [351, 148] on button "SIN CONFIRMAR" at bounding box center [347, 146] width 29 height 12
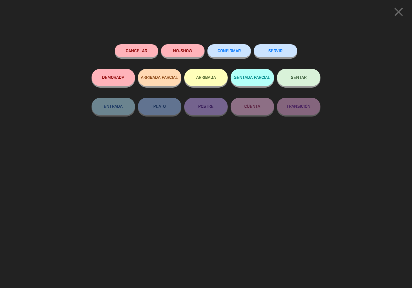
click at [235, 52] on span "CONFIRMAR" at bounding box center [228, 50] width 23 height 5
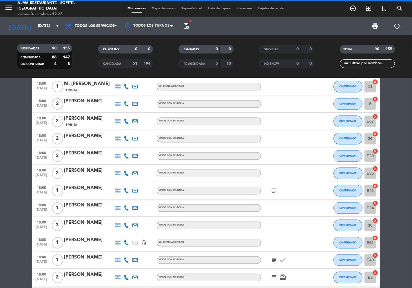
scroll to position [1029, 0]
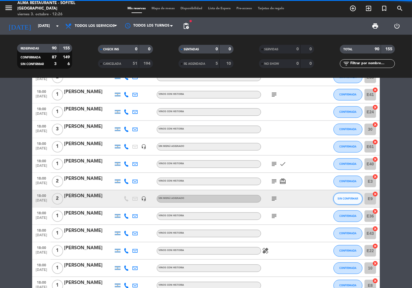
click at [347, 200] on span "SIN CONFIRMAR" at bounding box center [348, 198] width 21 height 3
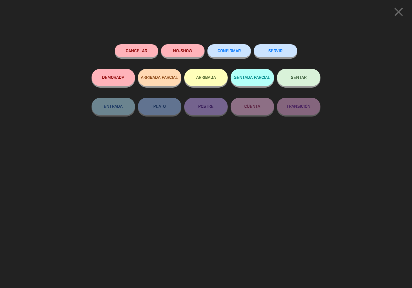
click at [228, 48] on button "CONFIRMAR" at bounding box center [228, 50] width 43 height 13
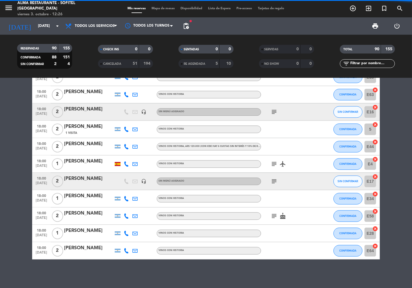
scroll to position [1362, 0]
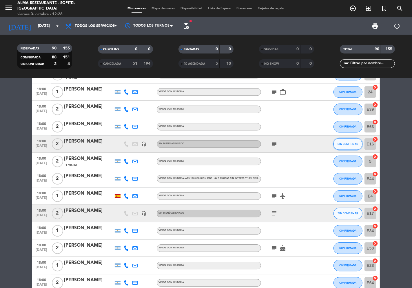
click at [344, 145] on span "SIN CONFIRMAR" at bounding box center [348, 143] width 21 height 3
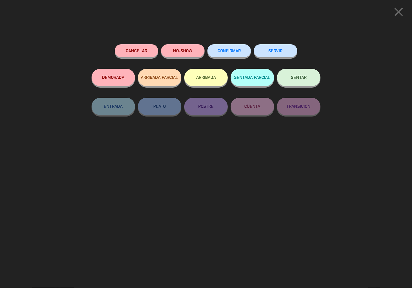
click at [221, 48] on button "CONFIRMAR" at bounding box center [228, 50] width 43 height 13
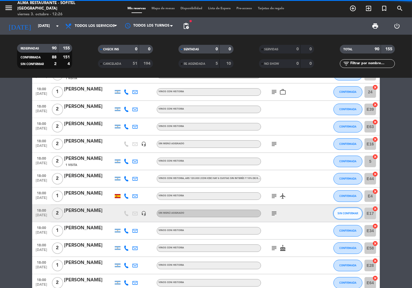
click at [343, 214] on span "SIN CONFIRMAR" at bounding box center [348, 213] width 21 height 3
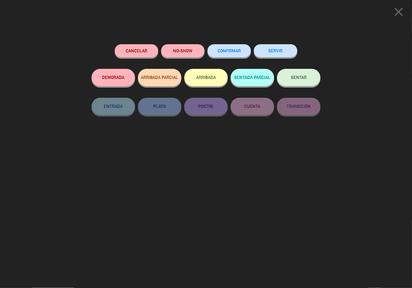
scroll to position [1394, 0]
click at [225, 47] on button "CONFIRMAR" at bounding box center [228, 50] width 43 height 13
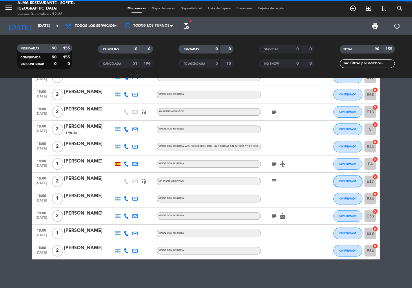
click at [347, 184] on button "CONFIRMADA" at bounding box center [347, 182] width 29 height 12
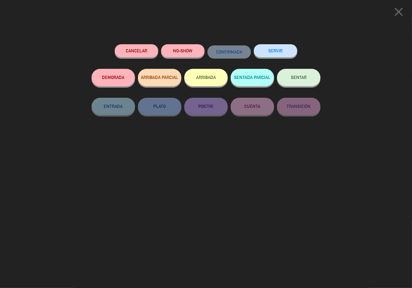
click at [397, 10] on icon "close" at bounding box center [398, 12] width 14 height 14
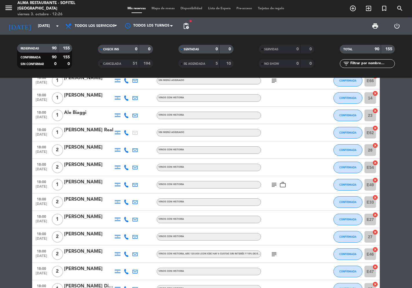
scroll to position [0, 0]
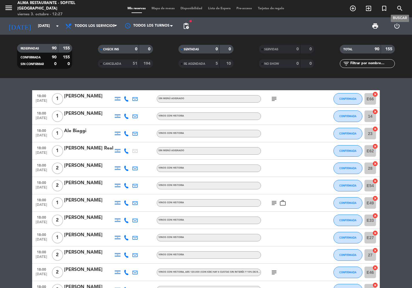
click at [400, 8] on icon "search" at bounding box center [399, 8] width 7 height 7
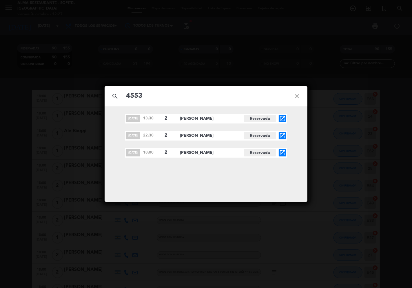
type input "4553"
click at [281, 154] on icon "open_in_new" at bounding box center [282, 152] width 7 height 7
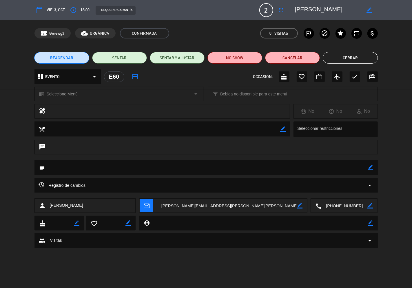
click at [353, 58] on button "Cerrar" at bounding box center [350, 58] width 55 height 12
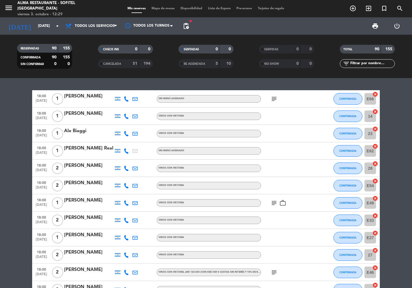
scroll to position [161, 0]
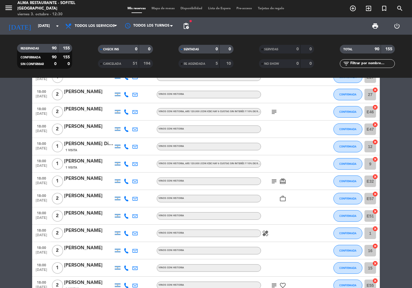
click at [380, 27] on span "print" at bounding box center [375, 26] width 12 height 12
click at [377, 28] on span "print" at bounding box center [374, 26] width 7 height 7
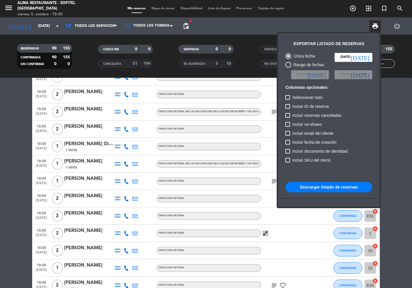
click at [323, 187] on button "Descargar listado de reservas" at bounding box center [328, 187] width 87 height 10
click at [30, 157] on div at bounding box center [206, 144] width 412 height 288
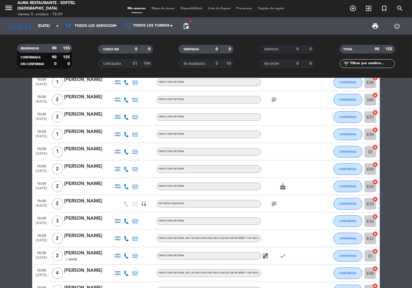
scroll to position [450, 0]
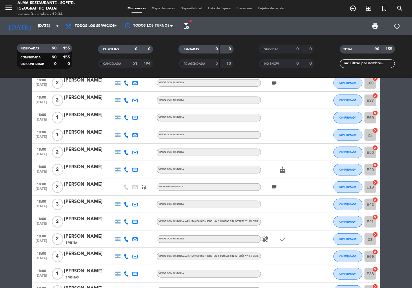
click at [86, 239] on div "[PERSON_NAME]" at bounding box center [88, 237] width 49 height 8
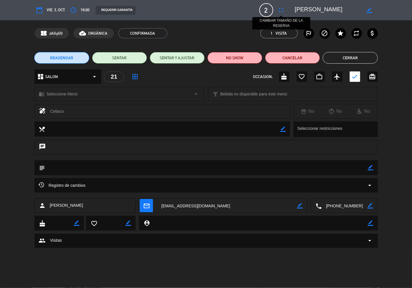
click at [279, 7] on icon "fullscreen" at bounding box center [281, 10] width 7 height 7
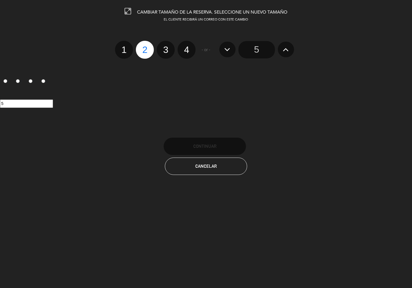
click at [123, 47] on label "1" at bounding box center [124, 50] width 18 height 18
click at [123, 47] on input "1" at bounding box center [123, 45] width 4 height 4
radio input "true"
radio input "false"
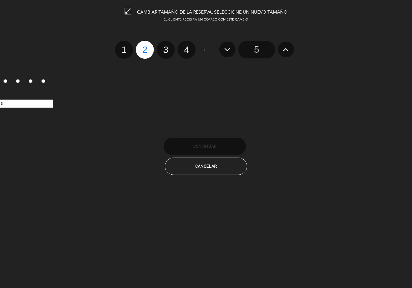
radio input "false"
radio input "true"
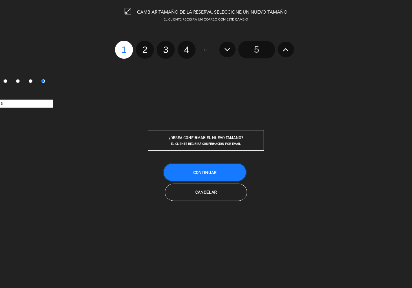
click at [212, 172] on span "Continuar" at bounding box center [204, 172] width 23 height 5
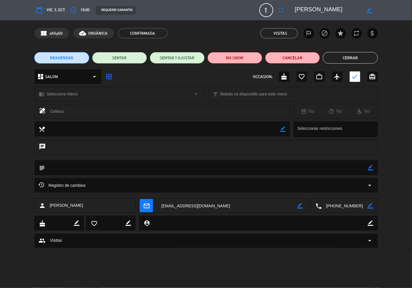
click at [366, 185] on icon "arrow_drop_down" at bounding box center [369, 185] width 7 height 7
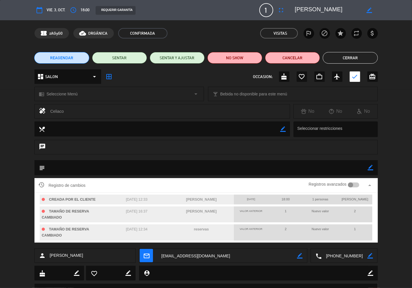
click at [342, 58] on button "Cerrar" at bounding box center [350, 58] width 55 height 12
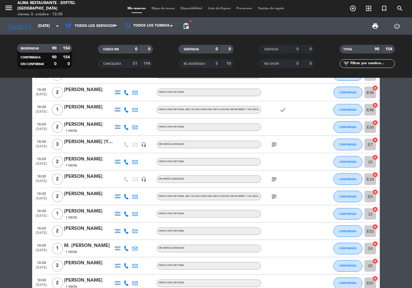
scroll to position [751, 0]
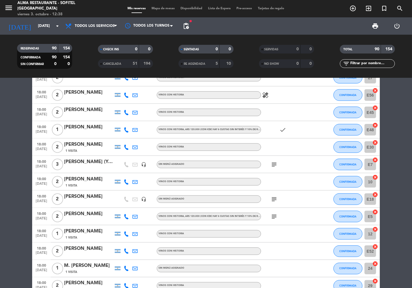
click at [89, 149] on div "1 Visita" at bounding box center [88, 151] width 49 height 5
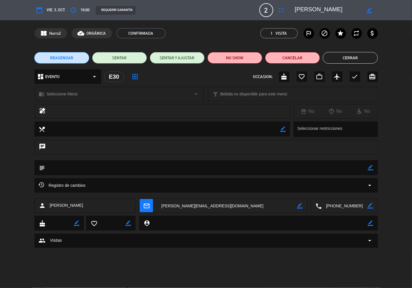
click at [371, 184] on icon "arrow_drop_down" at bounding box center [369, 185] width 7 height 7
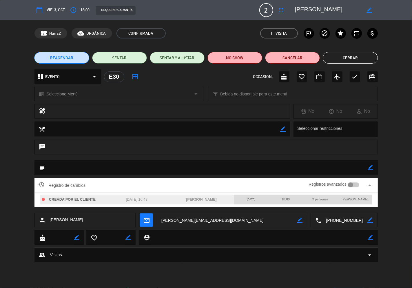
click at [371, 184] on icon "arrow_drop_up" at bounding box center [369, 185] width 7 height 7
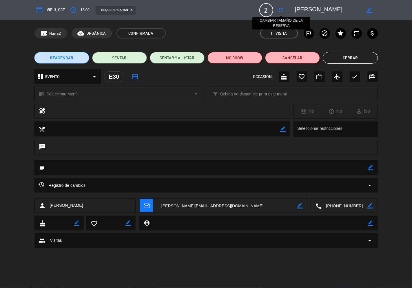
click at [283, 13] on icon "fullscreen" at bounding box center [281, 10] width 7 height 7
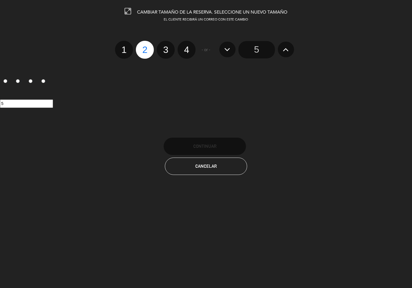
click at [120, 49] on label "1" at bounding box center [124, 50] width 18 height 18
click at [121, 47] on input "1" at bounding box center [123, 45] width 4 height 4
radio input "true"
radio input "false"
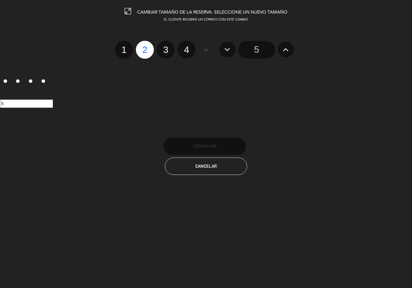
radio input "false"
radio input "true"
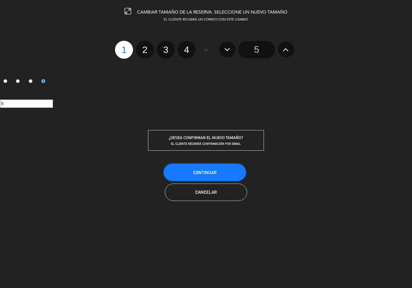
click at [211, 168] on button "Continuar" at bounding box center [205, 172] width 82 height 17
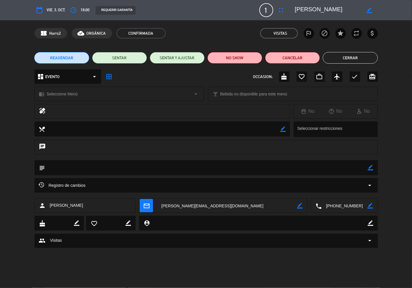
click at [354, 62] on button "Cerrar" at bounding box center [350, 58] width 55 height 12
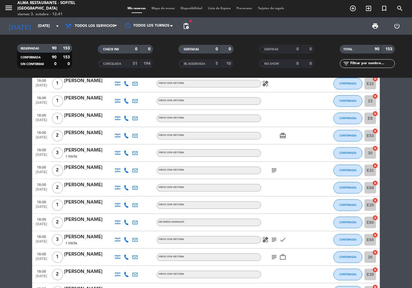
scroll to position [1201, 0]
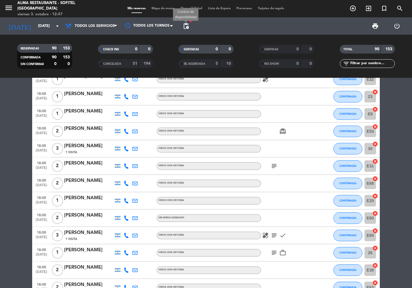
click at [184, 27] on span "pending_actions" at bounding box center [185, 26] width 7 height 7
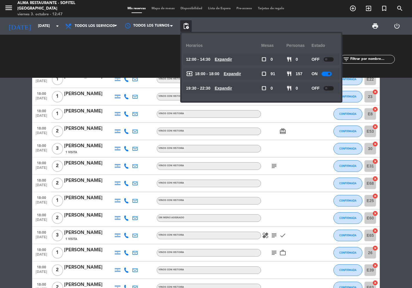
click at [329, 73] on span at bounding box center [329, 74] width 2 height 2
click at [186, 27] on span "pending_actions" at bounding box center [185, 26] width 7 height 7
